Goal: Book appointment/travel/reservation

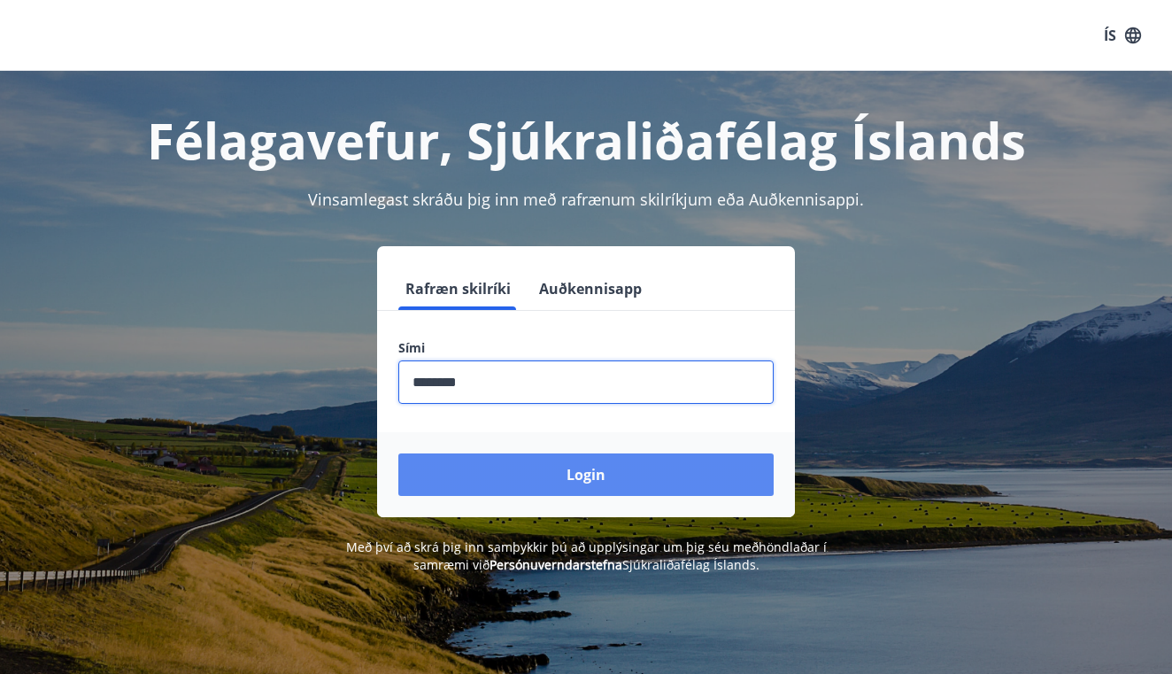
type input "********"
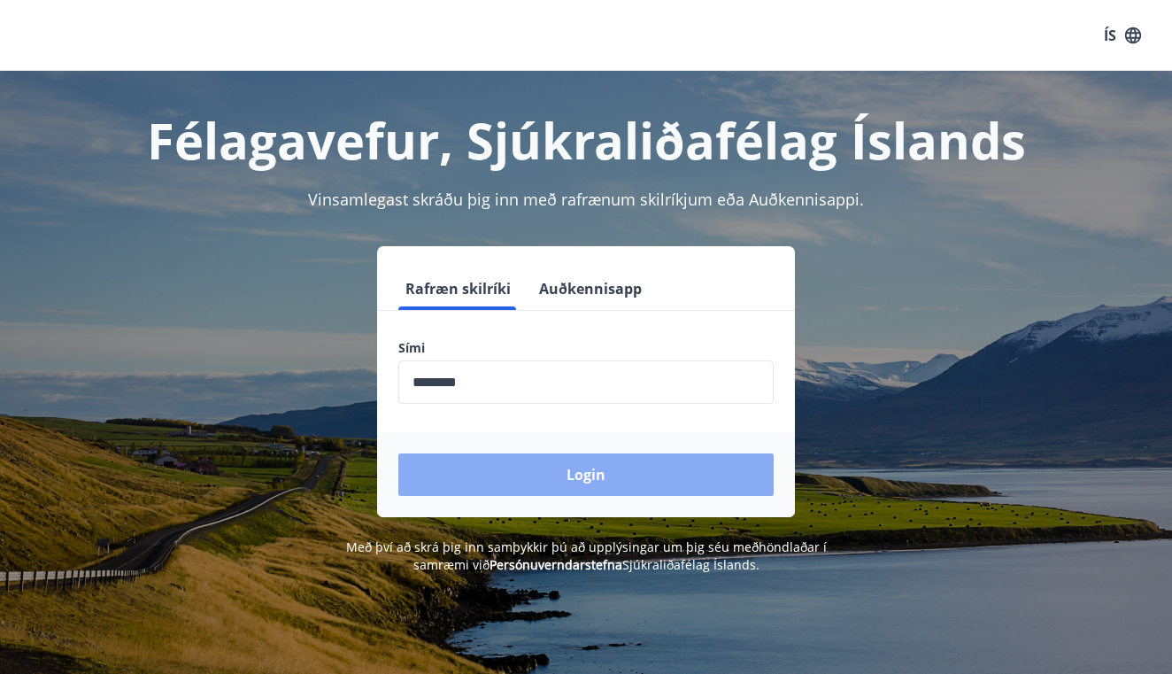
click at [660, 484] on button "Login" at bounding box center [585, 474] width 375 height 42
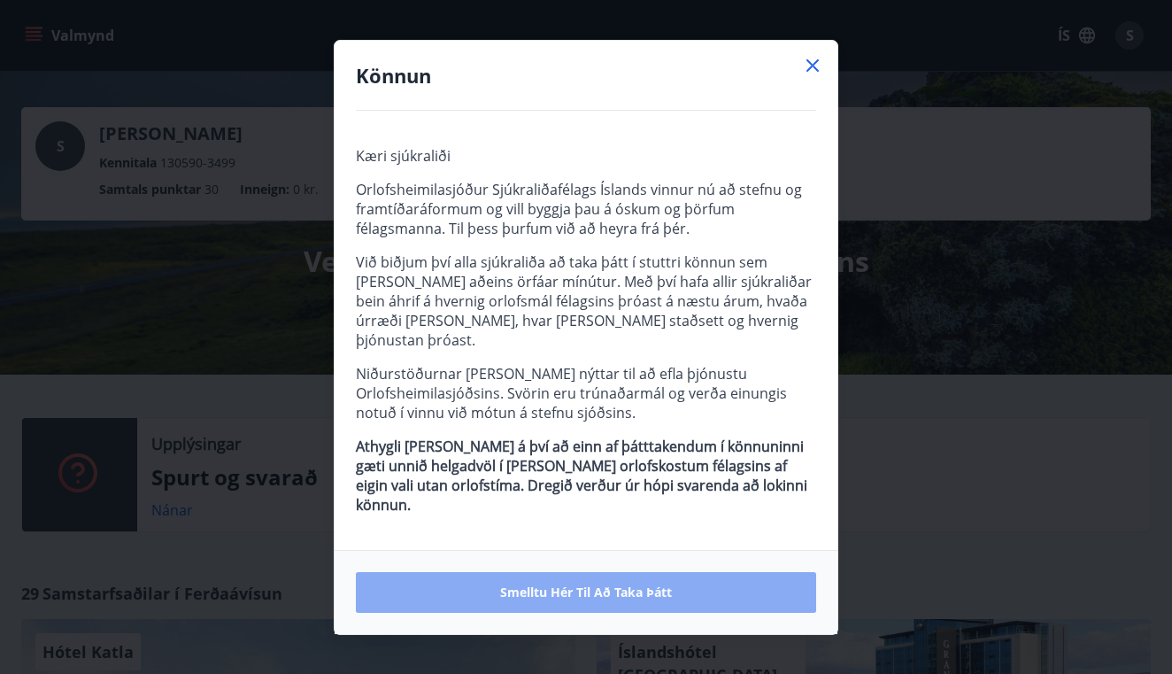
click at [652, 585] on span "Smelltu hér til að taka þátt" at bounding box center [586, 592] width 172 height 18
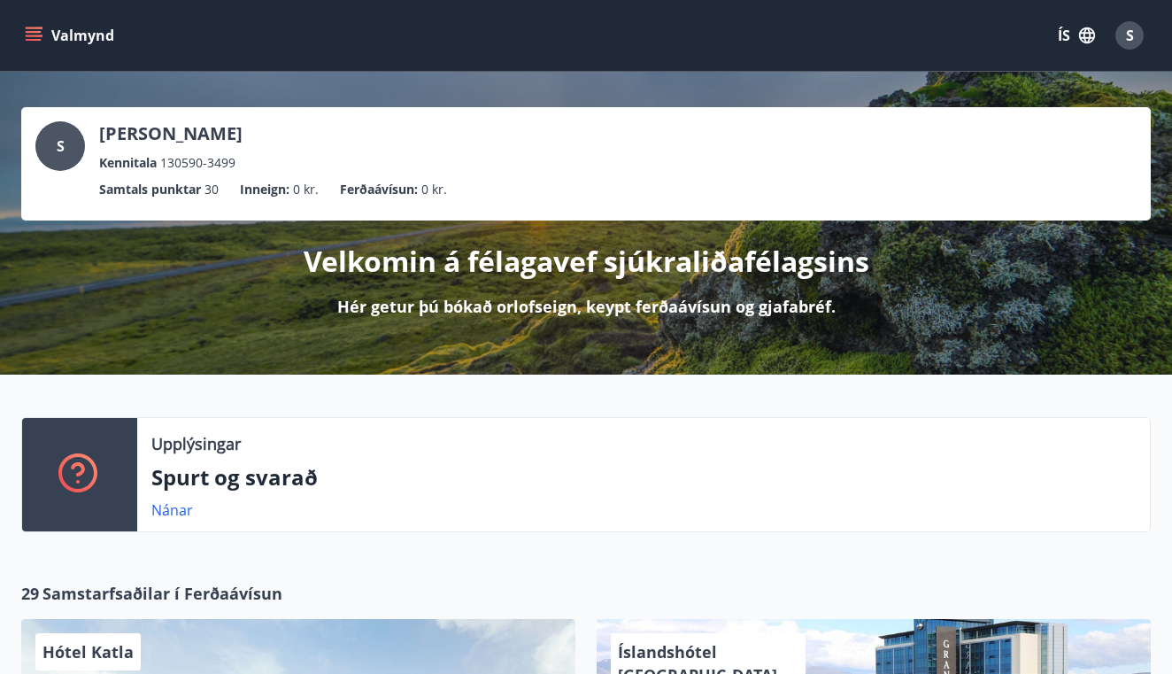
click at [31, 26] on button "Valmynd" at bounding box center [71, 35] width 100 height 32
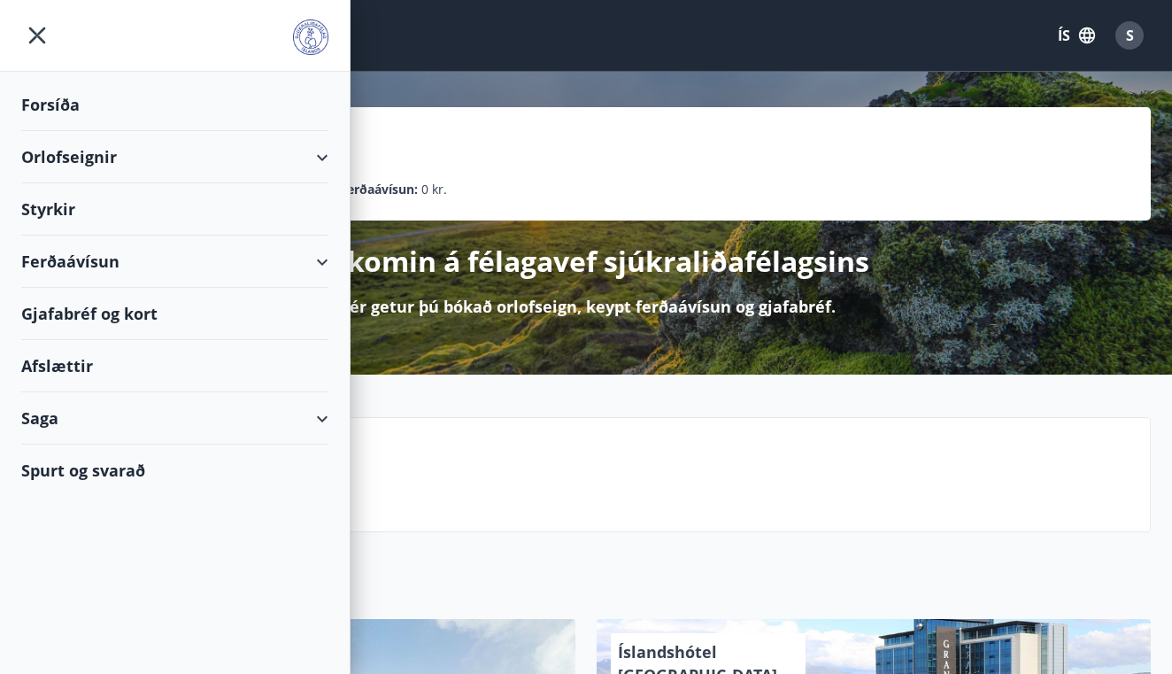
click at [122, 157] on div "Orlofseignir" at bounding box center [174, 157] width 307 height 52
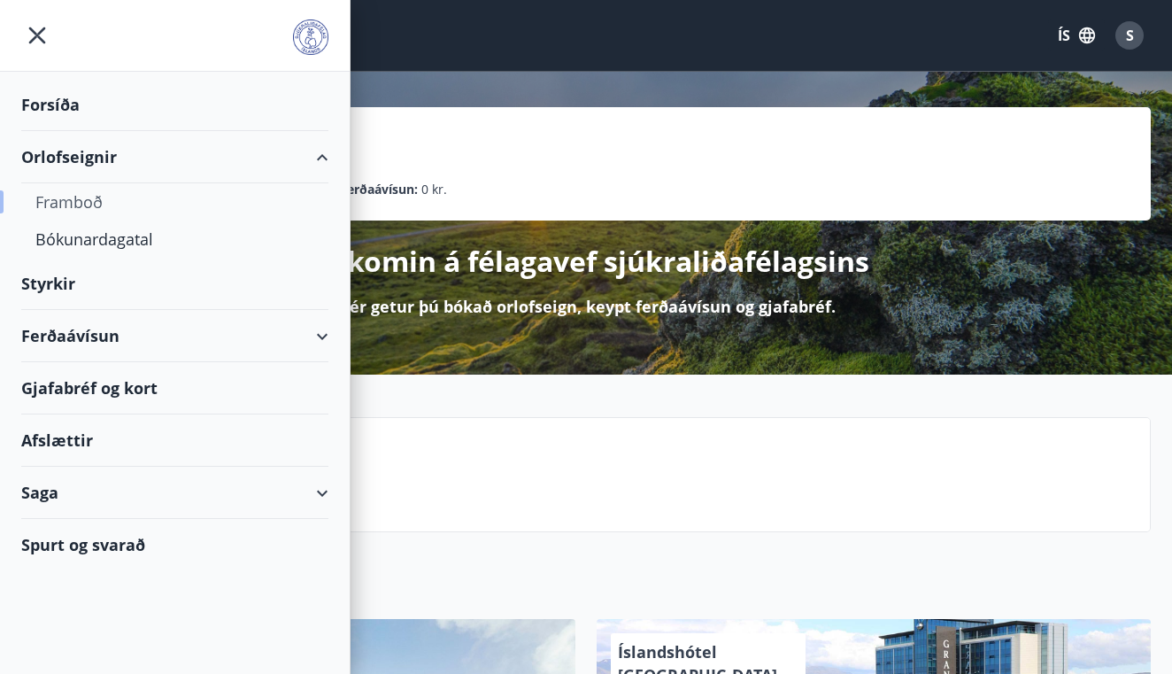
click at [96, 205] on div "Framboð" at bounding box center [174, 201] width 279 height 37
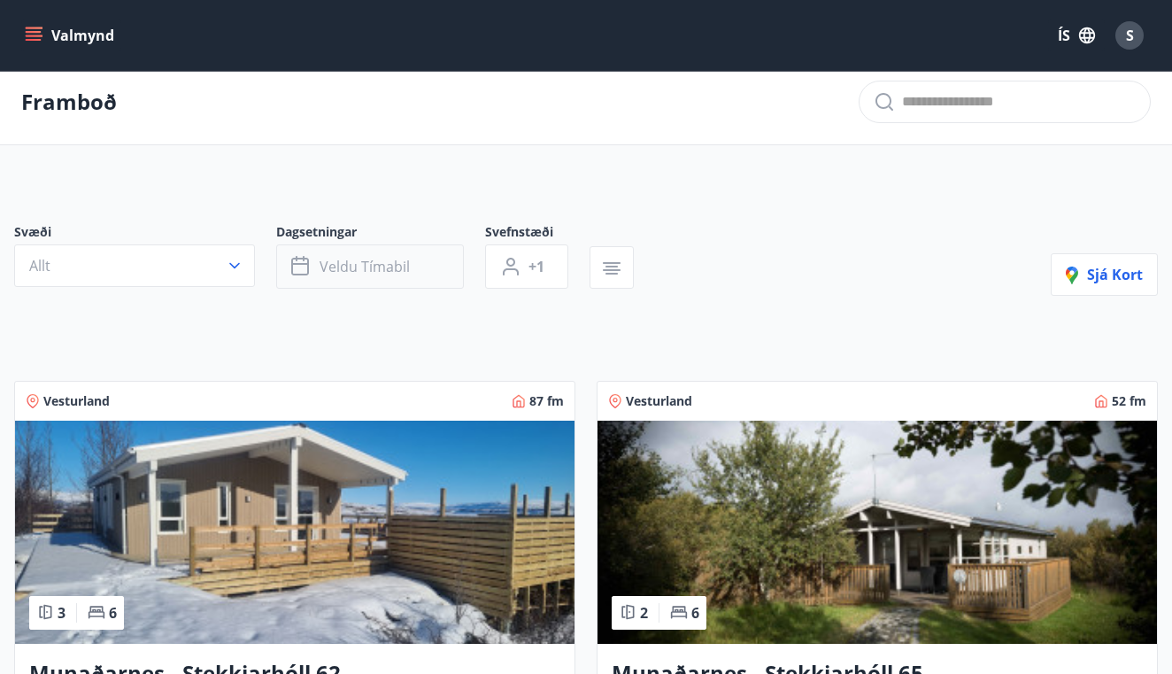
scroll to position [15, 0]
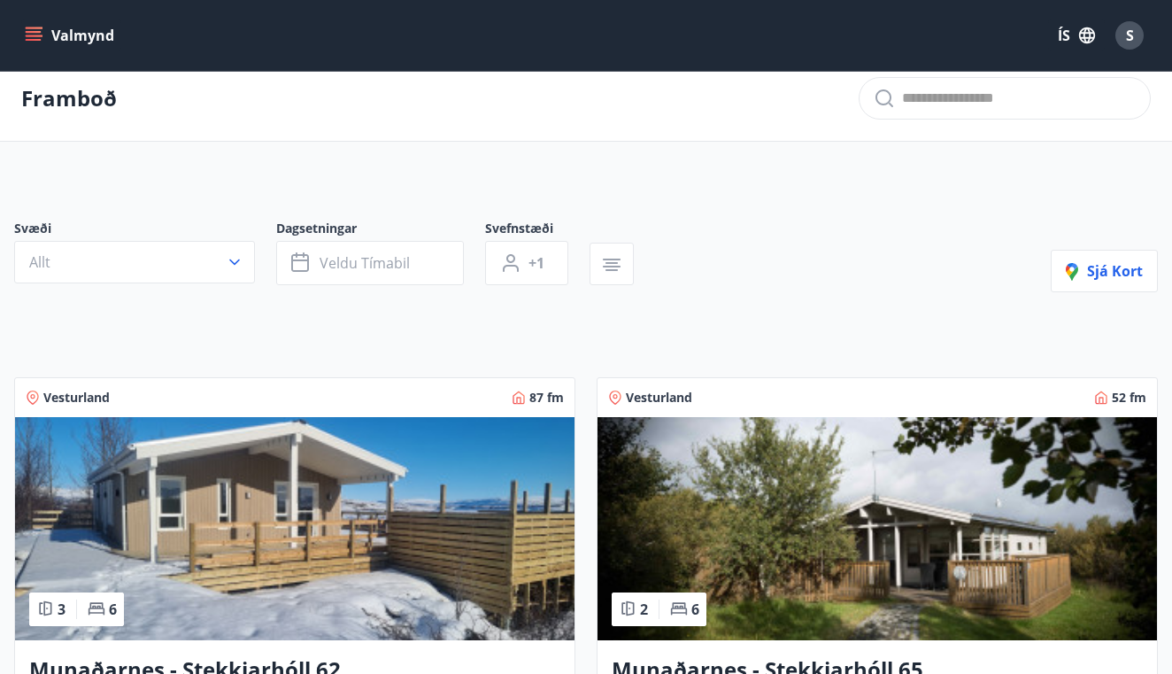
click at [25, 37] on icon "menu" at bounding box center [34, 36] width 18 height 18
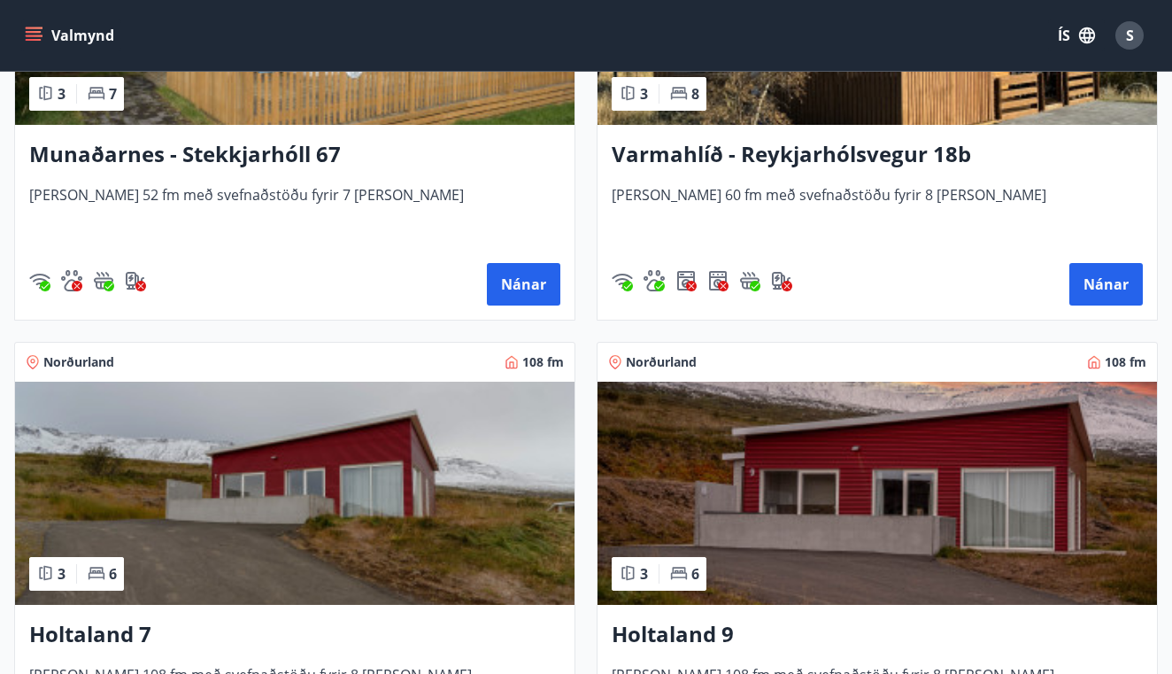
scroll to position [2611, 0]
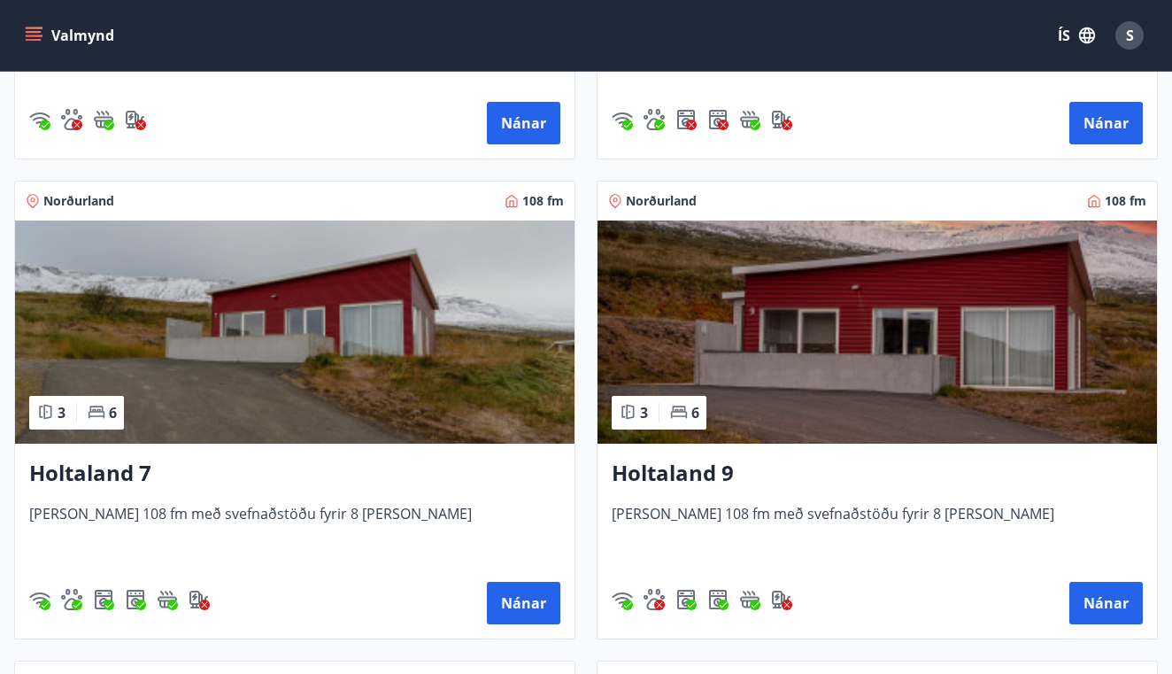
click at [343, 327] on img at bounding box center [294, 331] width 559 height 223
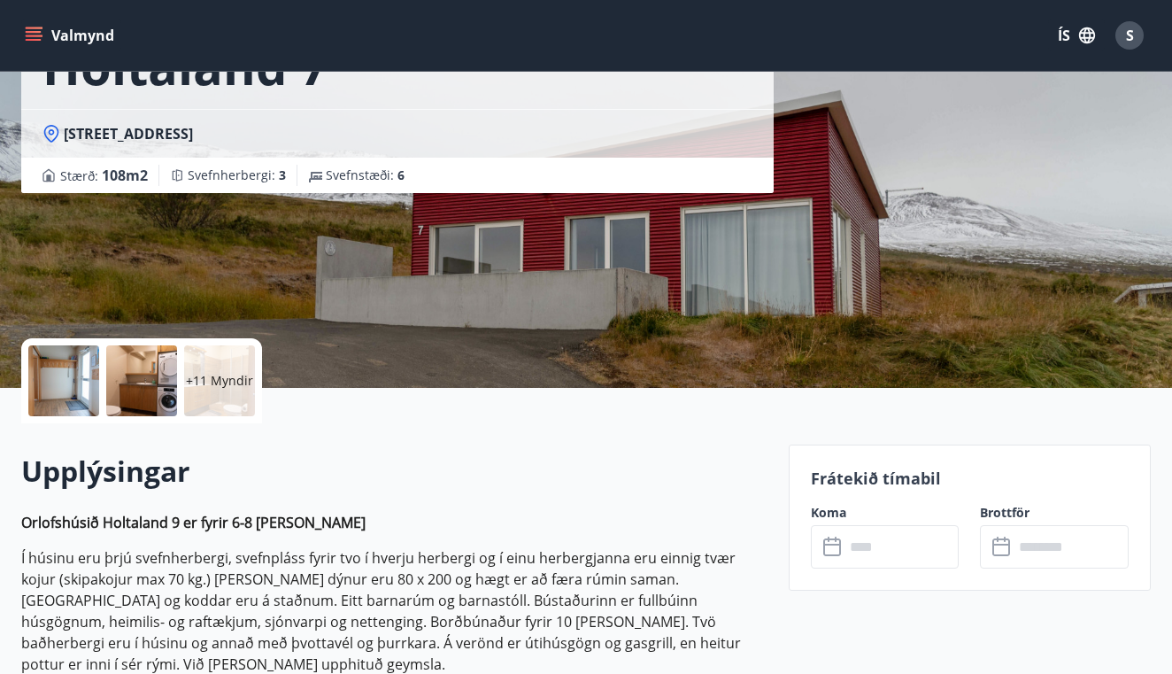
scroll to position [145, 0]
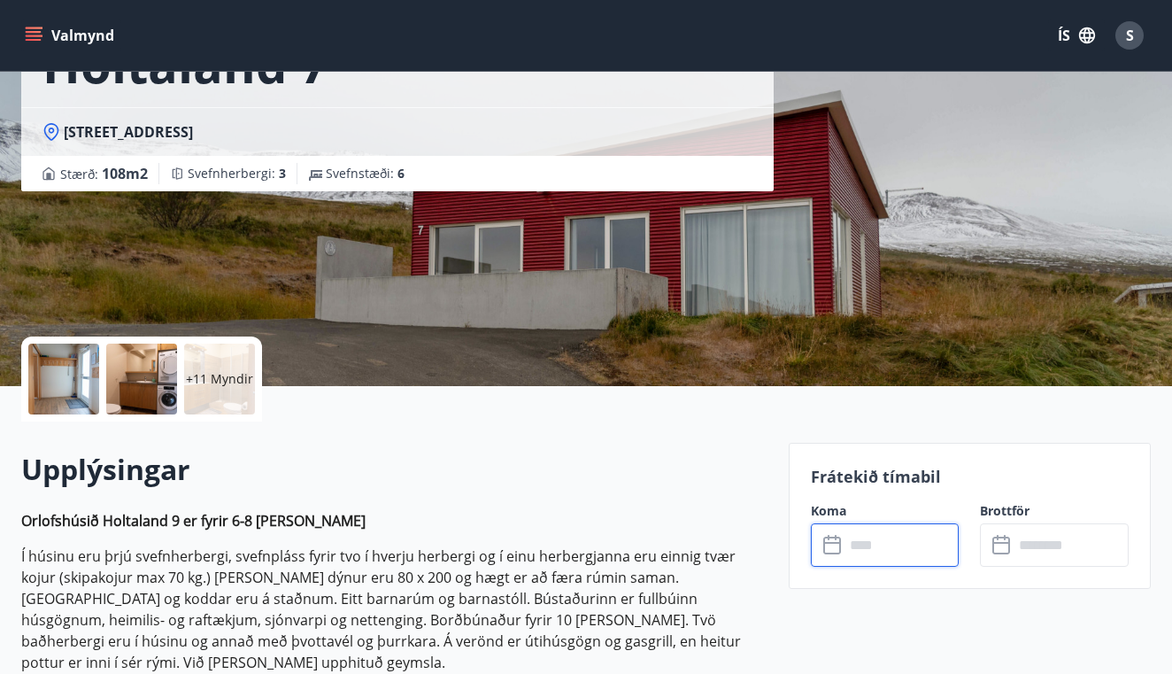
click at [884, 548] on input "text" at bounding box center [902, 544] width 115 height 43
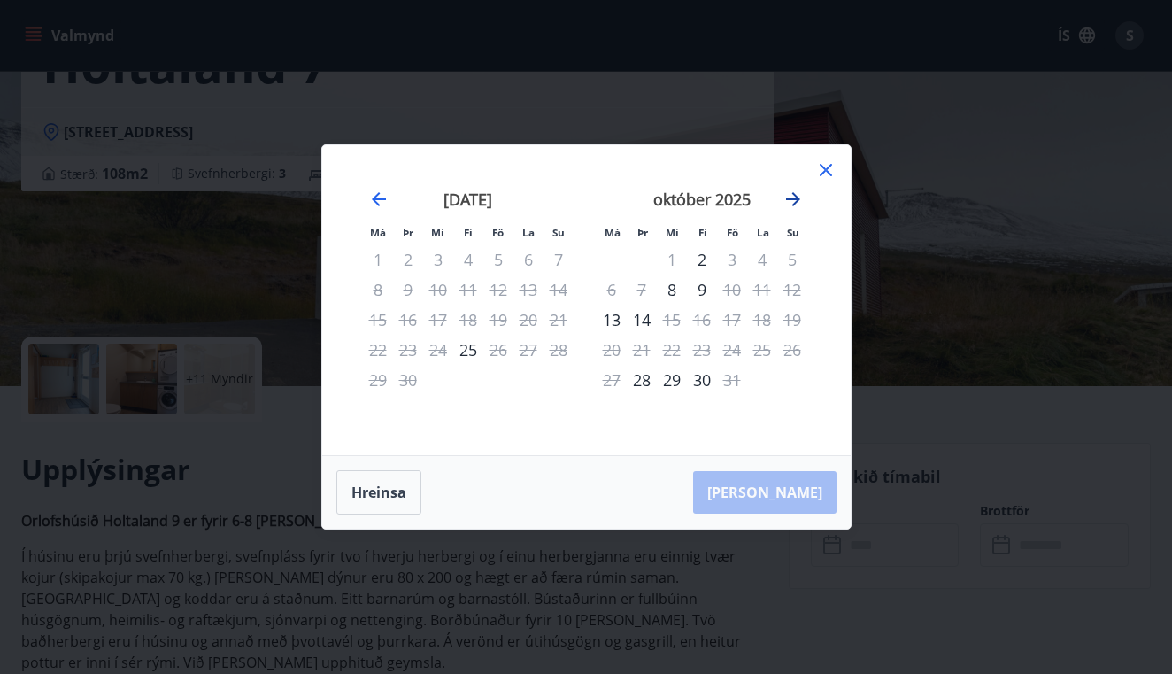
click at [799, 196] on icon "Move forward to switch to the next month." at bounding box center [793, 199] width 21 height 21
click at [830, 172] on icon at bounding box center [825, 169] width 21 height 21
